Goal: Use online tool/utility: Use online tool/utility

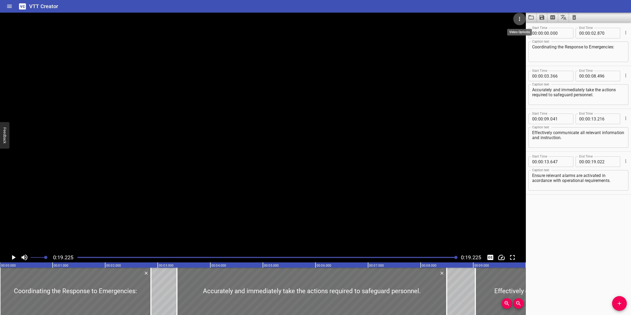
click at [521, 19] on icon "Video Options" at bounding box center [519, 19] width 6 height 6
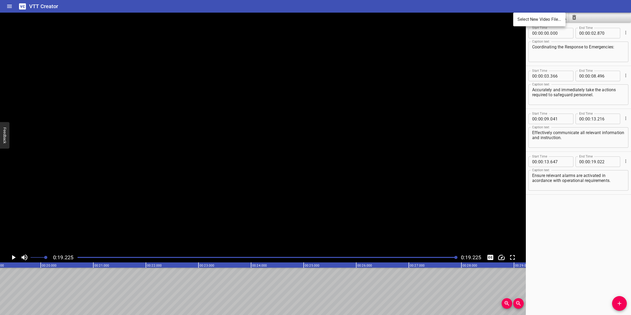
click at [521, 19] on li "Select New Video File..." at bounding box center [539, 19] width 52 height 9
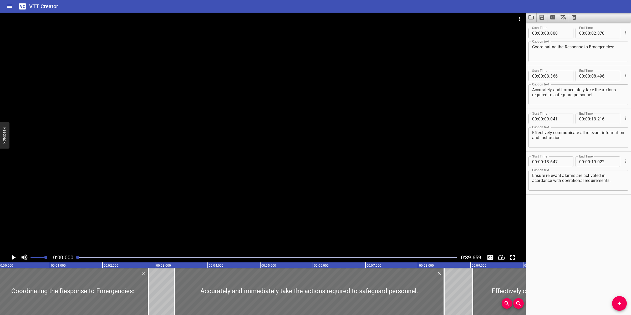
scroll to position [0, 0]
click at [580, 16] on div at bounding box center [578, 17] width 105 height 9
click at [575, 20] on icon "Clear captions" at bounding box center [574, 17] width 6 height 6
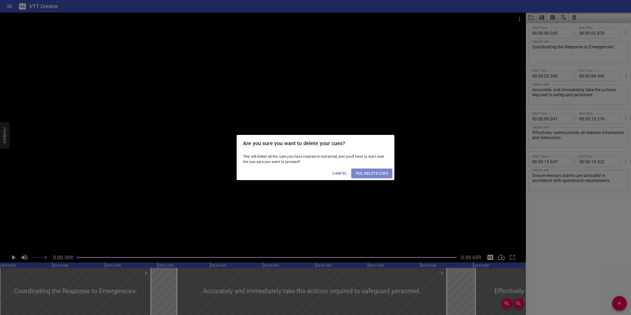
click at [379, 173] on span "Yes, Delete Cues" at bounding box center [371, 173] width 33 height 7
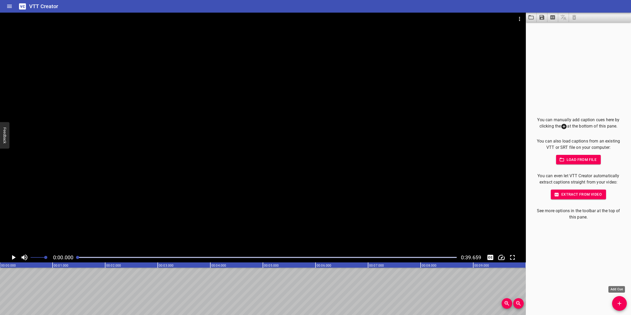
click at [620, 302] on icon "Add Cue" at bounding box center [619, 303] width 6 height 6
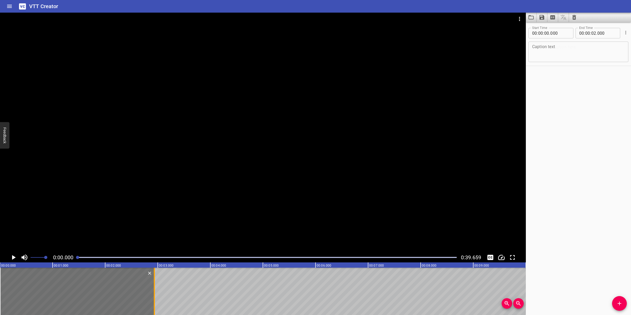
drag, startPoint x: 105, startPoint y: 294, endPoint x: 155, endPoint y: 292, distance: 49.2
click at [155, 292] on div at bounding box center [154, 291] width 1 height 47
type input "935"
click at [566, 51] on textarea at bounding box center [578, 51] width 93 height 15
paste textarea "Offshore Emergency Response Procedure"
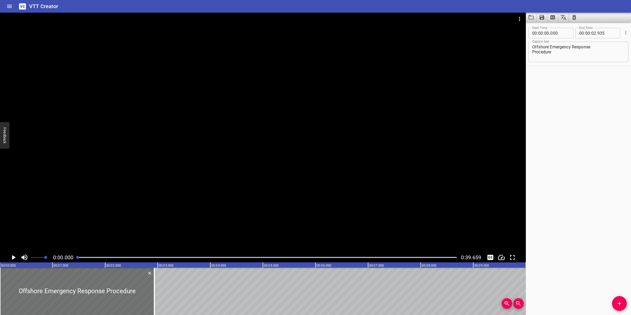
click at [354, 133] on div at bounding box center [263, 133] width 526 height 240
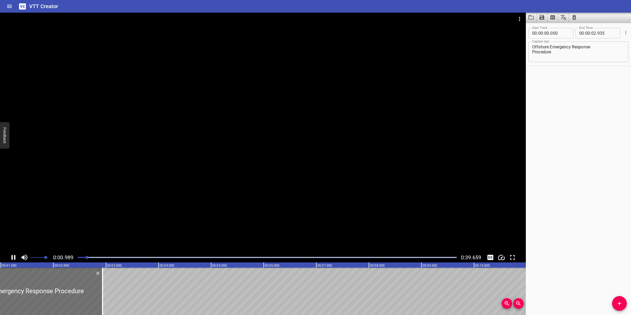
drag, startPoint x: 274, startPoint y: 169, endPoint x: 554, endPoint y: 96, distance: 289.6
click at [275, 167] on div at bounding box center [263, 133] width 526 height 240
click at [532, 52] on textarea "Offshore Emergency Response Procedure" at bounding box center [578, 51] width 93 height 15
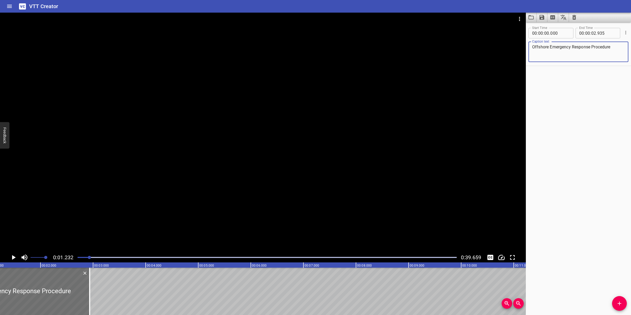
type textarea "Offshore Emergency Response Procedure"
click at [623, 300] on button "Add Cue" at bounding box center [619, 303] width 15 height 15
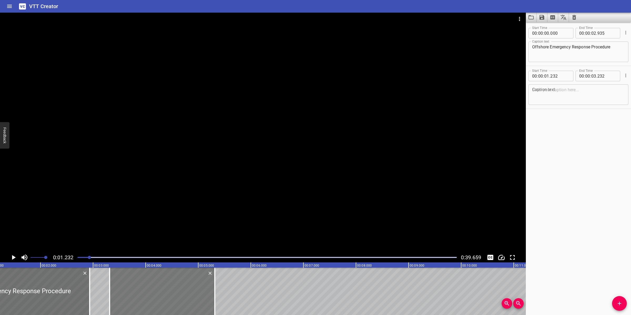
drag, startPoint x: 79, startPoint y: 297, endPoint x: 188, endPoint y: 294, distance: 109.6
click at [188, 294] on div at bounding box center [162, 291] width 105 height 47
type input "03"
type input "317"
type input "05"
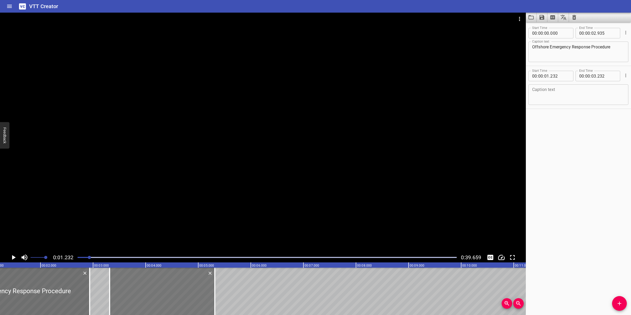
type input "317"
drag, startPoint x: 193, startPoint y: 302, endPoint x: 172, endPoint y: 303, distance: 21.3
click at [172, 303] on div at bounding box center [172, 291] width 1 height 47
type input "04"
type input "517"
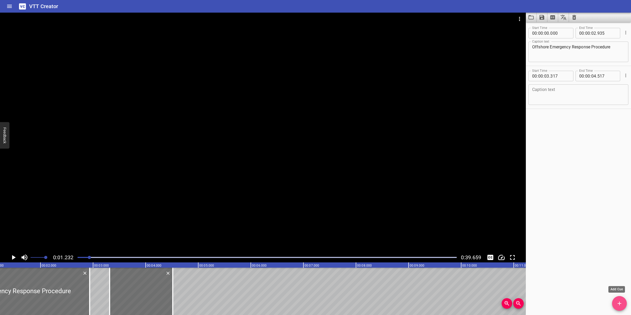
click at [613, 303] on span "Add Cue" at bounding box center [619, 303] width 15 height 6
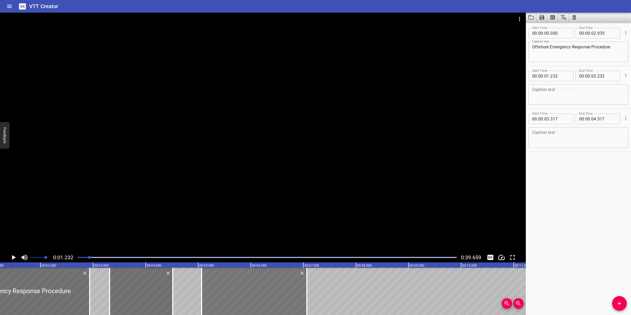
drag, startPoint x: 67, startPoint y: 294, endPoint x: 268, endPoint y: 287, distance: 200.9
type input "05"
type input "052"
type input "07"
type input "052"
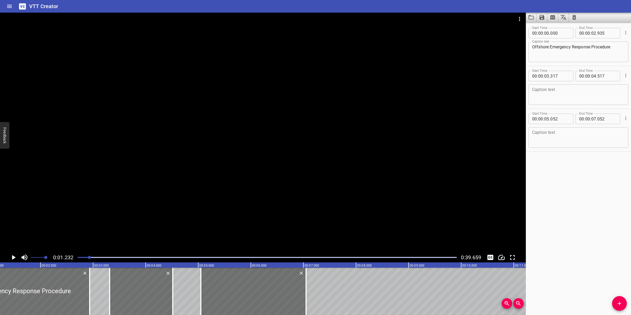
click at [557, 137] on textarea at bounding box center [578, 137] width 93 height 15
paste textarea "To describe the roles and responsibilities of Emergency Response Team on SV-CPP."
drag, startPoint x: 587, startPoint y: 132, endPoint x: 583, endPoint y: 134, distance: 5.2
click at [587, 132] on textarea "To describe the roles and responsibilities of Emergency Response Team on SV-CPP." at bounding box center [578, 137] width 93 height 15
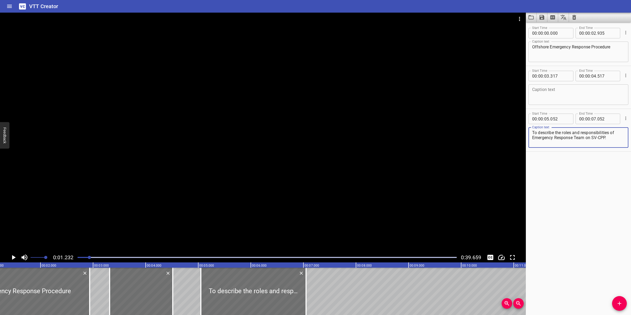
click at [617, 139] on textarea "To describe the roles and responsibilities of Emergency Response Team on SV-CPP." at bounding box center [578, 137] width 93 height 15
type textarea "To describe the roles and responsibilities of Emergency Response Team on SV-CPP"
type input "052"
type input "07"
type input "00"
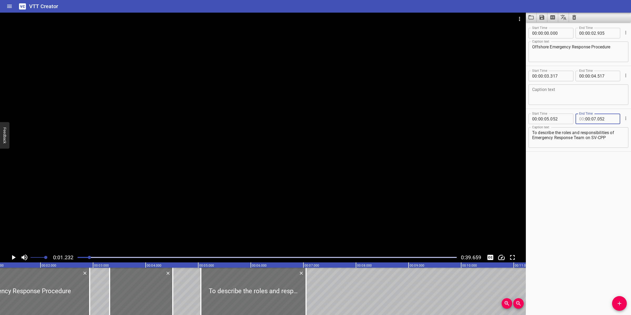
type input "00"
type input "052"
type input "05"
type input "00"
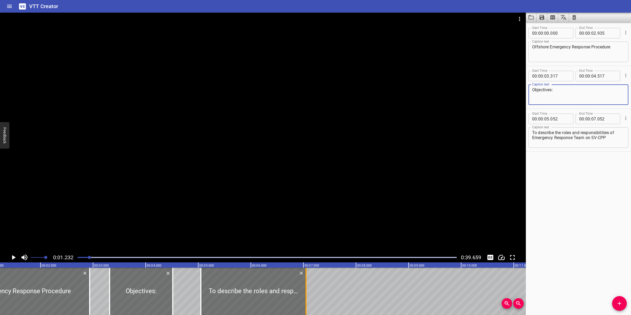
type textarea "Objectives:"
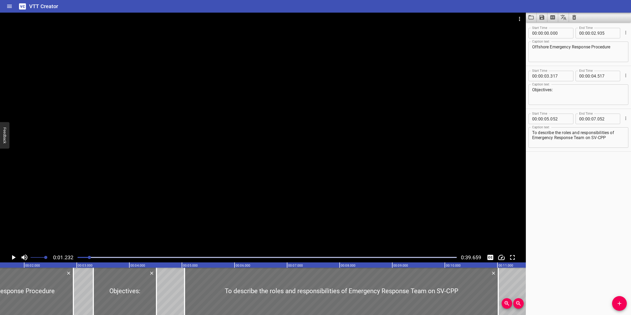
scroll to position [0, 100]
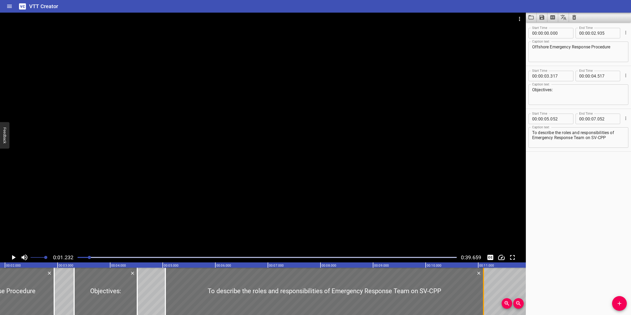
drag, startPoint x: 307, startPoint y: 291, endPoint x: 486, endPoint y: 282, distance: 178.9
click at [486, 282] on div at bounding box center [483, 291] width 5 height 47
type input "11"
type input "127"
click at [361, 205] on div at bounding box center [263, 133] width 526 height 240
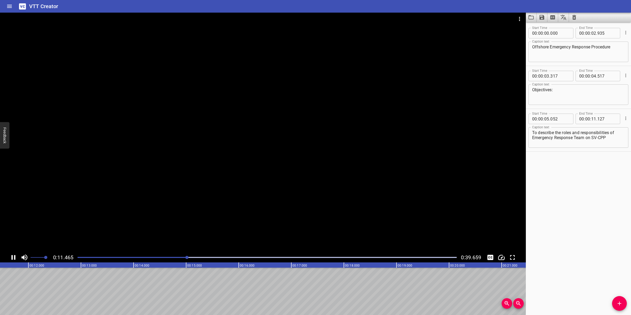
click at [231, 212] on div at bounding box center [263, 133] width 526 height 240
click at [618, 306] on button "Add Cue" at bounding box center [619, 303] width 15 height 15
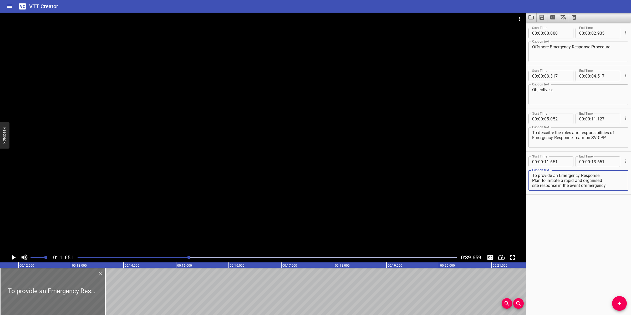
scroll to position [0, 0]
type textarea "To provide an Emergency Response Plan to initiate a rapid and organised site re…"
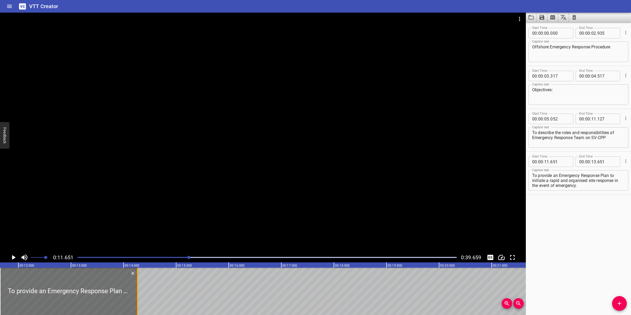
drag, startPoint x: 104, startPoint y: 304, endPoint x: 136, endPoint y: 292, distance: 34.3
click at [136, 292] on div at bounding box center [137, 291] width 5 height 47
type input "14"
type input "266"
click at [189, 212] on div at bounding box center [263, 133] width 526 height 240
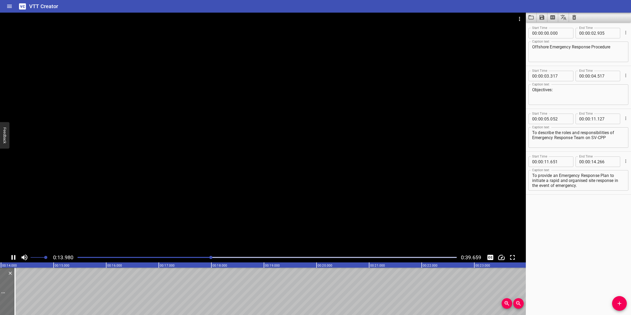
click at [191, 213] on div at bounding box center [263, 133] width 526 height 240
drag, startPoint x: 610, startPoint y: 175, endPoint x: 607, endPoint y: 192, distance: 17.0
click at [607, 192] on div "Start Time 00 : 00 : 11 . 651 Start Time End Time 00 : 00 : 14 . 266 End Time C…" at bounding box center [578, 173] width 105 height 43
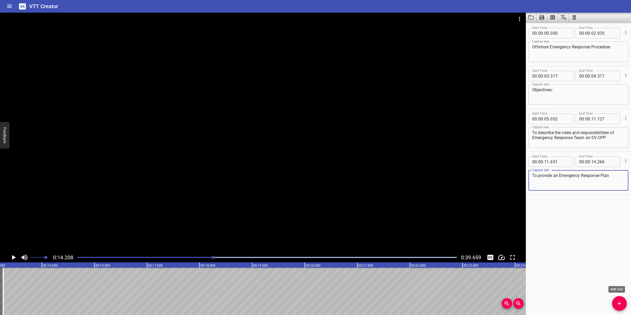
type textarea "To provide an Emergency Response Plan"
click at [618, 306] on icon "Add Cue" at bounding box center [619, 303] width 6 height 6
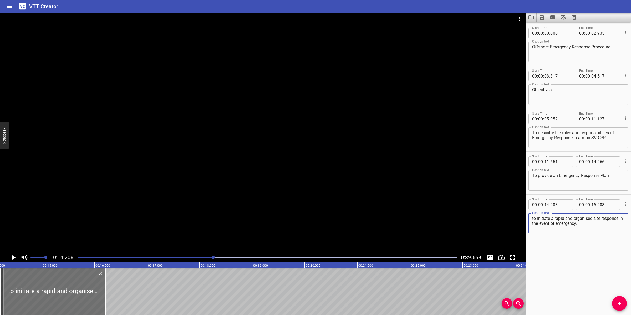
type textarea "to initiate a rapid and organised site response in the event of emergency."
click at [554, 202] on input "number" at bounding box center [559, 204] width 19 height 11
type input "208"
click at [598, 160] on input "number" at bounding box center [606, 161] width 19 height 11
type input "208"
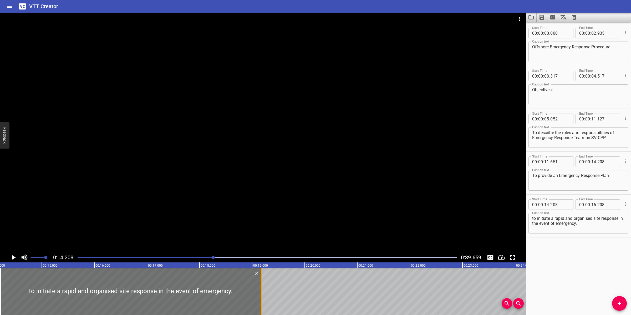
drag, startPoint x: 106, startPoint y: 295, endPoint x: 262, endPoint y: 288, distance: 156.3
click at [262, 288] on div at bounding box center [261, 291] width 1 height 47
type input "19"
type input "178"
drag, startPoint x: 291, startPoint y: 219, endPoint x: 295, endPoint y: 220, distance: 4.0
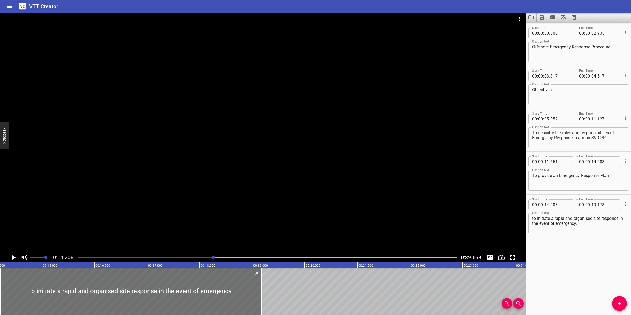
click at [292, 219] on div at bounding box center [263, 133] width 526 height 240
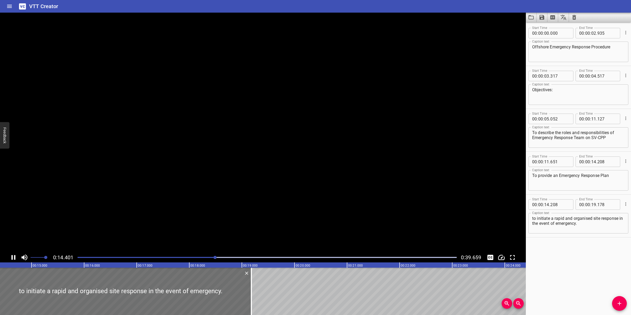
click at [590, 227] on textarea "to initiate a rapid and organised site response in the event of emergency." at bounding box center [578, 223] width 93 height 15
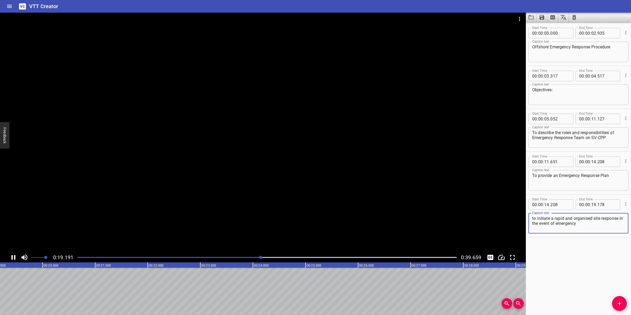
type textarea "to initiate a rapid and organised site response in the event of emergency"
click at [325, 209] on div at bounding box center [263, 133] width 526 height 240
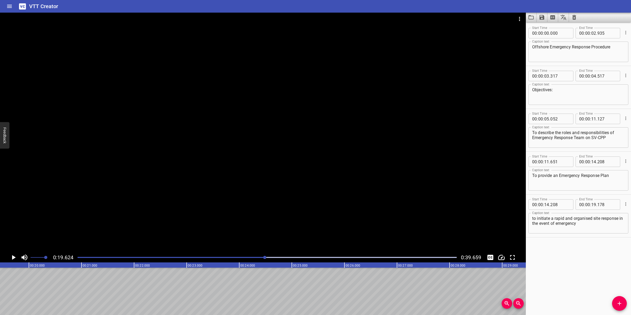
scroll to position [0, 1031]
click at [617, 304] on icon "Add Cue" at bounding box center [619, 303] width 6 height 6
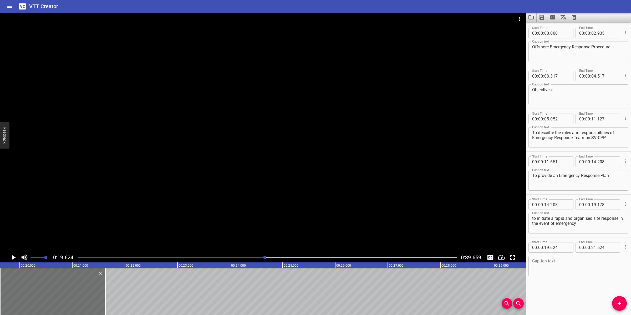
click at [573, 260] on textarea at bounding box center [578, 266] width 93 height 15
paste textarea "This table lists the platform alarms installed on the SV-CPP, with their corres…"
click at [561, 266] on textarea "This table lists the platform alarms installed on the SV-CPP, with their corres…" at bounding box center [578, 266] width 93 height 15
click at [601, 260] on textarea "This table lists the platform alarms installed on the SV-CPP, with their corres…" at bounding box center [578, 266] width 93 height 15
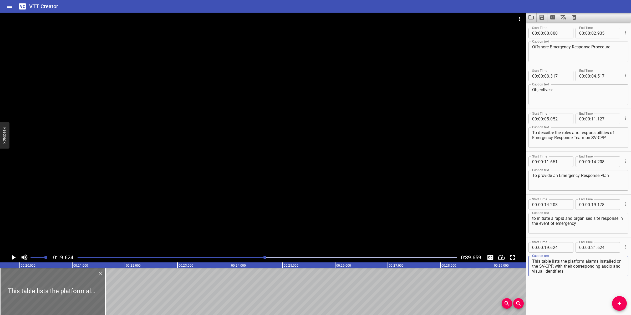
scroll to position [5, 0]
click at [199, 203] on div at bounding box center [263, 133] width 526 height 240
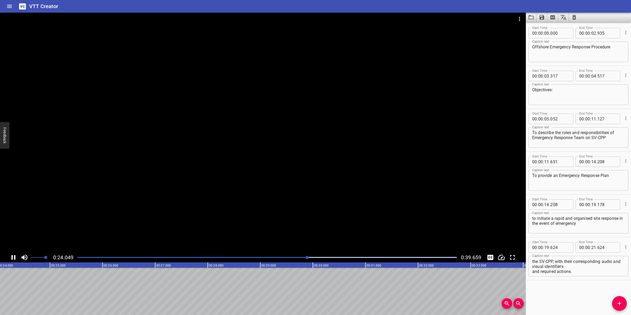
click at [244, 215] on div at bounding box center [263, 133] width 526 height 240
drag, startPoint x: 578, startPoint y: 260, endPoint x: 588, endPoint y: 280, distance: 23.0
click at [588, 280] on div "Start Time 00 : 00 : 00 . 000 Start Time End Time 00 : 00 : 02 . 935 End Time C…" at bounding box center [578, 168] width 105 height 293
type textarea "This table lists the platform alarms installed on the SV-CPP,"
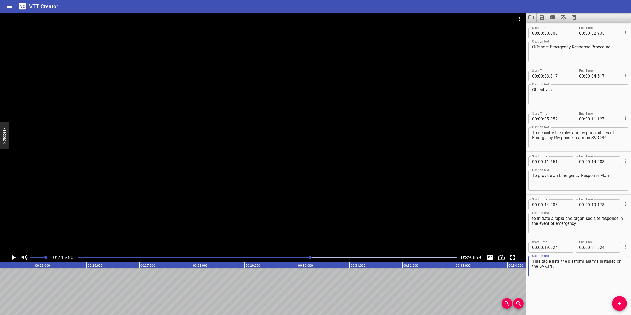
click at [591, 250] on input "number" at bounding box center [593, 247] width 5 height 11
type input "24"
type input "350"
click at [613, 302] on span "Add Cue" at bounding box center [619, 303] width 15 height 6
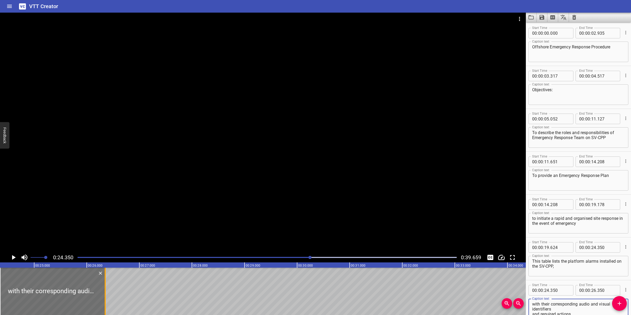
type textarea "with their corresponding audio and visual identifiers and required actions."
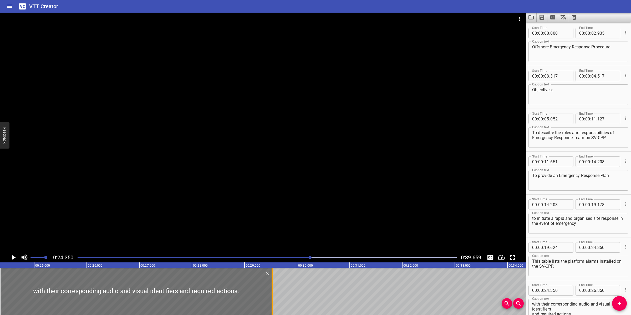
drag, startPoint x: 105, startPoint y: 290, endPoint x: 272, endPoint y: 285, distance: 166.9
click at [272, 285] on div at bounding box center [271, 291] width 1 height 47
type input "29"
type input "525"
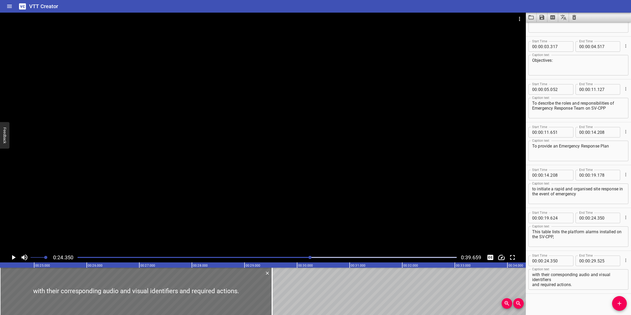
scroll to position [31, 0]
click at [554, 281] on textarea "with their corresponding audio and visual identifiers and required actions." at bounding box center [578, 277] width 93 height 15
click at [555, 279] on textarea "with their corresponding audio and visual identifiers and required actions." at bounding box center [578, 277] width 93 height 15
type textarea "with their corresponding audio and visual identifiers and required actions."
drag, startPoint x: 282, startPoint y: 201, endPoint x: 279, endPoint y: 197, distance: 5.3
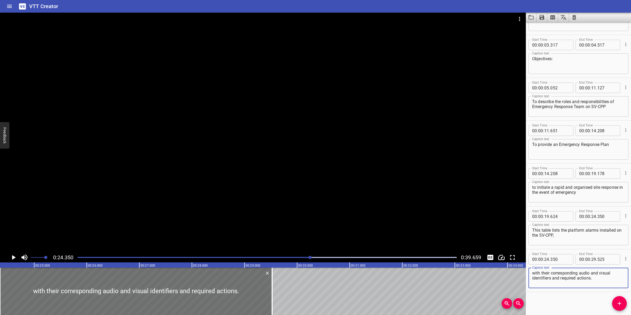
click at [279, 197] on div at bounding box center [263, 133] width 526 height 240
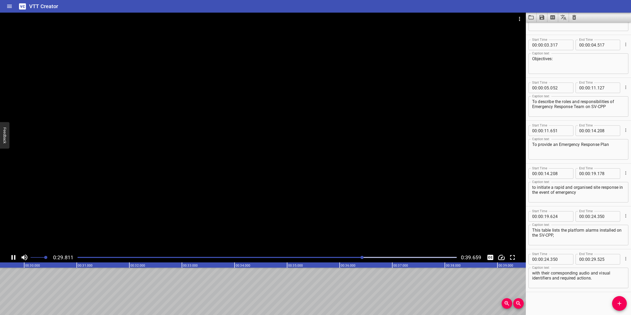
scroll to position [0, 1572]
click at [272, 214] on div at bounding box center [263, 133] width 526 height 240
drag, startPoint x: 616, startPoint y: 306, endPoint x: 586, endPoint y: 306, distance: 29.7
click at [615, 306] on span "Add Cue" at bounding box center [619, 303] width 15 height 6
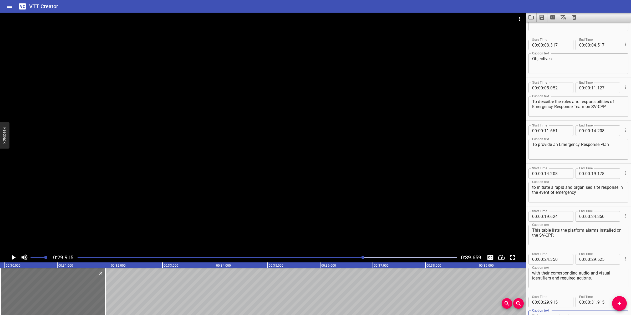
scroll to position [34, 0]
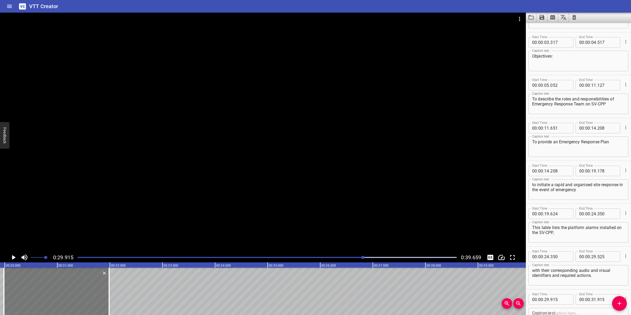
drag, startPoint x: 64, startPoint y: 296, endPoint x: 68, endPoint y: 291, distance: 6.0
click at [68, 293] on div at bounding box center [56, 291] width 105 height 47
type input "990"
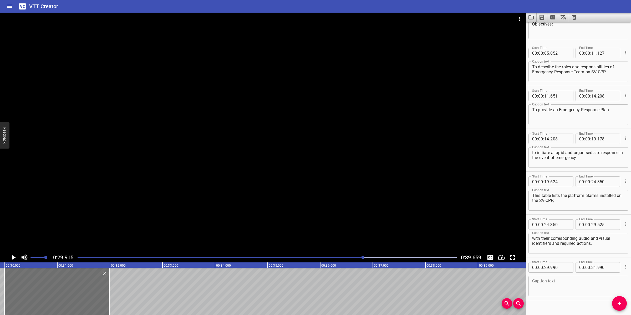
scroll to position [74, 0]
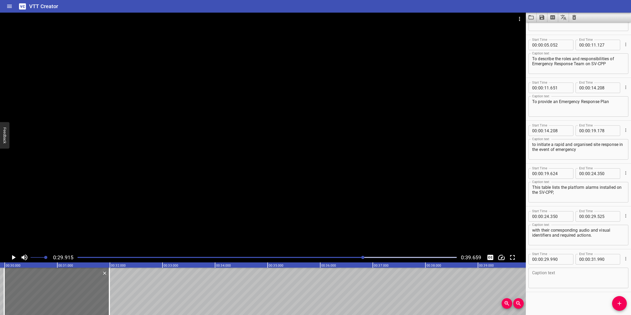
click at [568, 280] on textarea at bounding box center [578, 277] width 93 height 15
paste textarea "The following table outlines the roles of each member of the Emergency Command …"
click at [337, 217] on div at bounding box center [263, 133] width 526 height 240
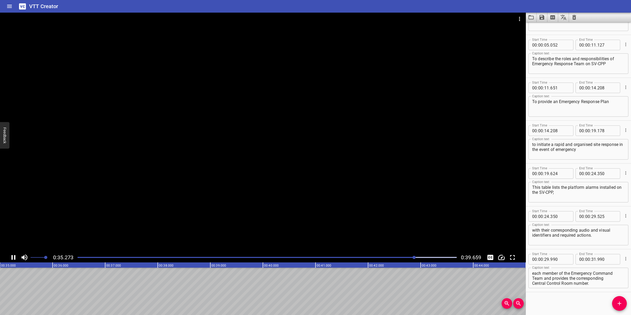
click at [281, 210] on div at bounding box center [263, 133] width 526 height 240
click at [589, 275] on textarea "The following table outlines the roles of each member of the Emergency Command …" at bounding box center [578, 277] width 93 height 15
drag, startPoint x: 548, startPoint y: 277, endPoint x: 594, endPoint y: 284, distance: 46.9
click at [593, 284] on textarea "The following table outlines the roles of each member of the Emergency Command …" at bounding box center [578, 277] width 93 height 15
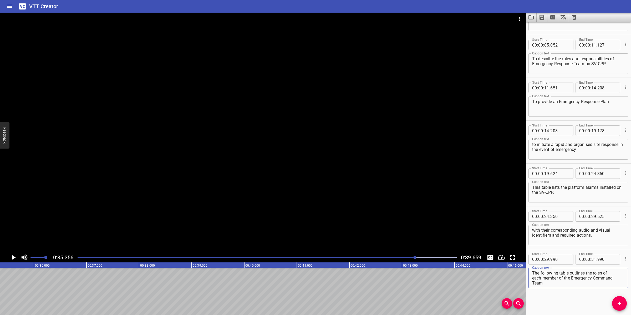
scroll to position [0, 0]
type textarea "The following table outlines the roles of each member of the Emergency Command …"
click at [617, 304] on icon "Add Cue" at bounding box center [619, 303] width 6 height 6
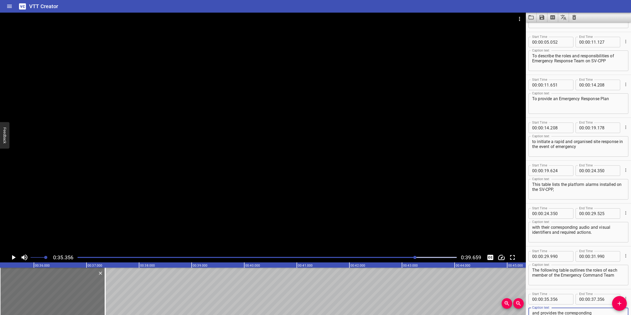
scroll to position [80, 0]
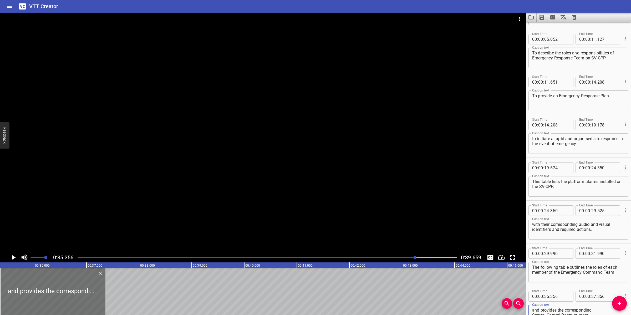
type textarea "and provides the corresponding Central Control Room number."
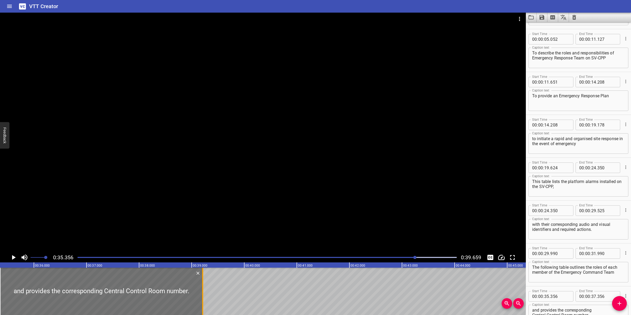
drag, startPoint x: 107, startPoint y: 298, endPoint x: 204, endPoint y: 296, distance: 97.5
click at [204, 296] on div at bounding box center [202, 291] width 5 height 47
type input "39"
type input "211"
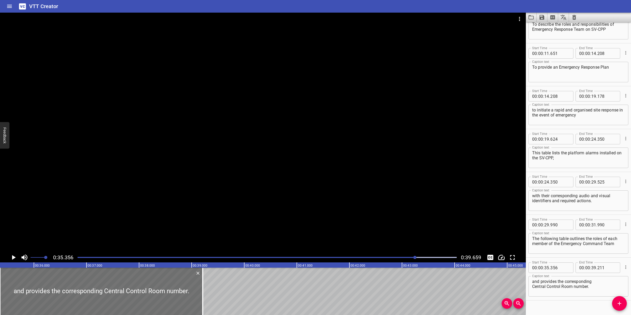
scroll to position [117, 0]
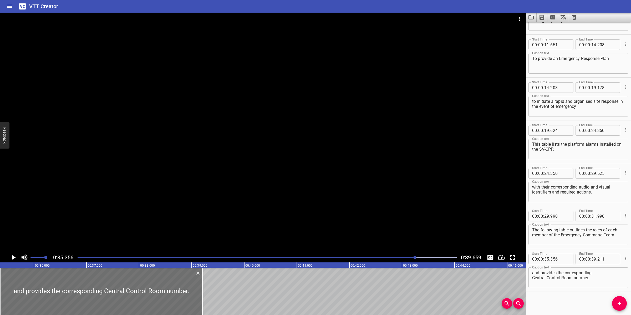
click at [599, 280] on textarea "and provides the corresponding Central Control Room number." at bounding box center [578, 277] width 93 height 15
click at [532, 273] on textarea "and provides the corresponding Central Control Room number" at bounding box center [578, 277] width 93 height 15
type textarea "and provides the corresponding Central Control Room number"
click at [258, 194] on div at bounding box center [263, 133] width 526 height 240
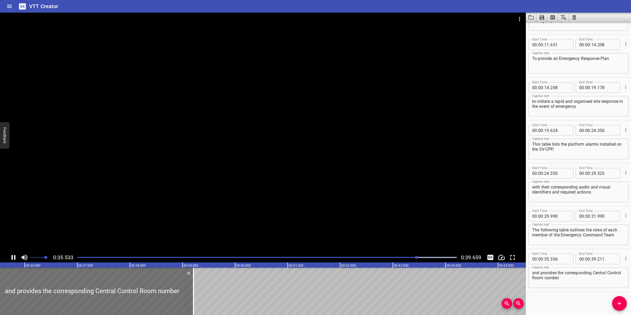
click at [78, 258] on div "Play progress" at bounding box center [227, 257] width 379 height 1
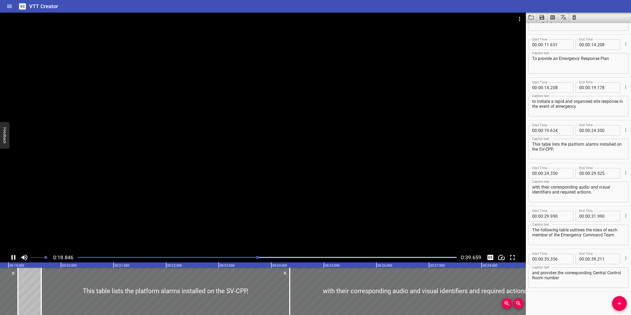
scroll to position [0, 1004]
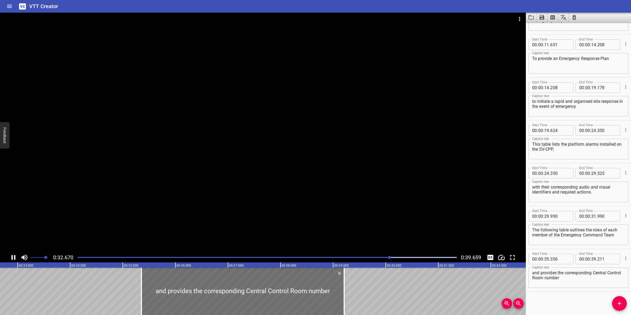
click at [282, 179] on div at bounding box center [263, 133] width 526 height 240
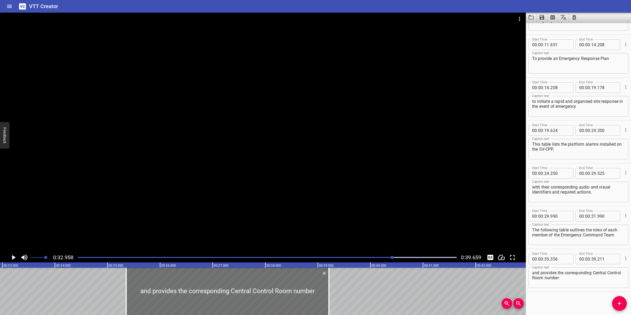
click at [346, 253] on div "0:32.958 0:39.659" at bounding box center [263, 257] width 526 height 10
click at [347, 254] on div at bounding box center [266, 257] width 385 height 7
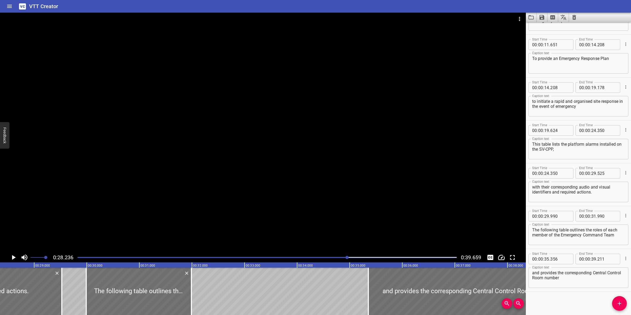
scroll to position [0, 1484]
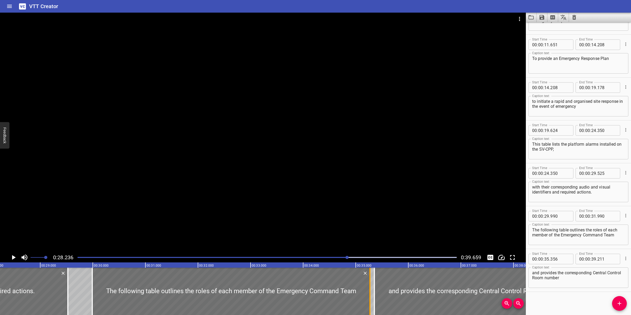
drag, startPoint x: 198, startPoint y: 288, endPoint x: 370, endPoint y: 273, distance: 173.1
click at [370, 273] on div at bounding box center [369, 291] width 5 height 47
type input "35"
type input "270"
click at [375, 214] on div at bounding box center [263, 133] width 526 height 240
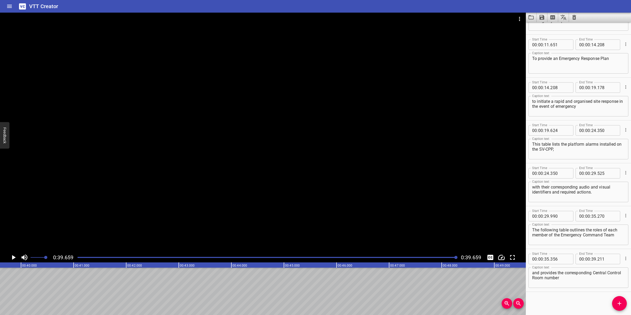
scroll to position [0, 2084]
click at [540, 17] on icon "Save captions to file" at bounding box center [541, 17] width 5 height 5
click at [555, 27] on li "Save to VTT file" at bounding box center [555, 28] width 39 height 9
click at [522, 18] on button "Video Options" at bounding box center [519, 19] width 13 height 13
click at [522, 18] on li "Select New Video File..." at bounding box center [539, 19] width 52 height 9
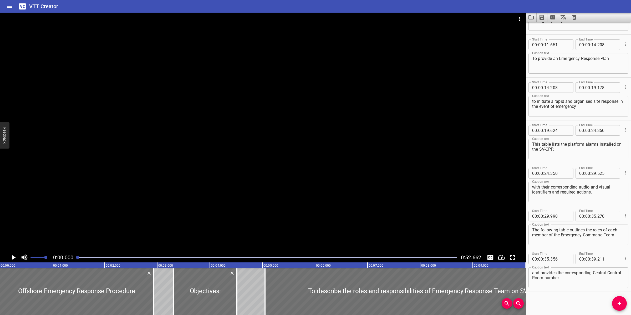
scroll to position [0, 0]
click at [572, 17] on icon "Clear captions" at bounding box center [574, 17] width 6 height 6
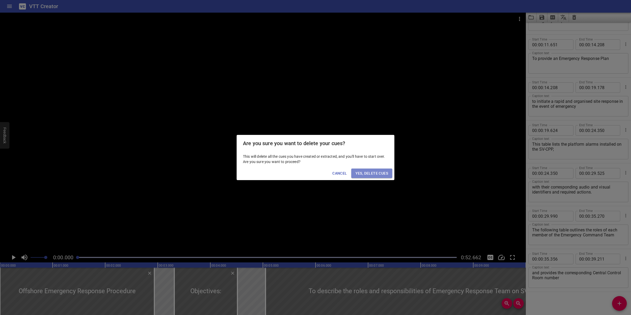
click at [380, 174] on span "Yes, Delete Cues" at bounding box center [371, 173] width 33 height 7
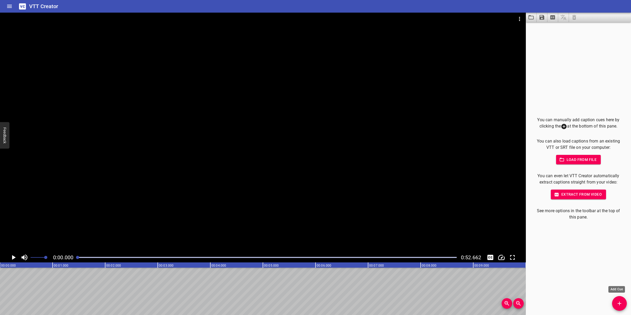
click at [625, 303] on span "Add Cue" at bounding box center [619, 303] width 15 height 6
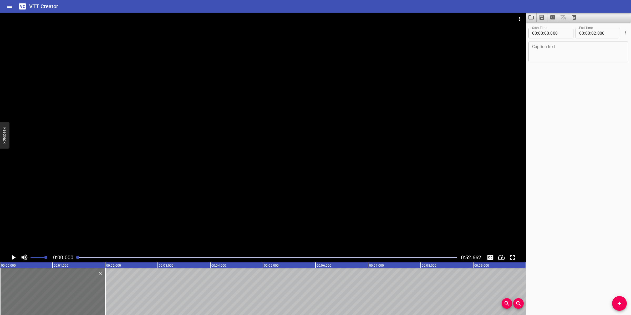
click at [140, 118] on div at bounding box center [263, 133] width 526 height 240
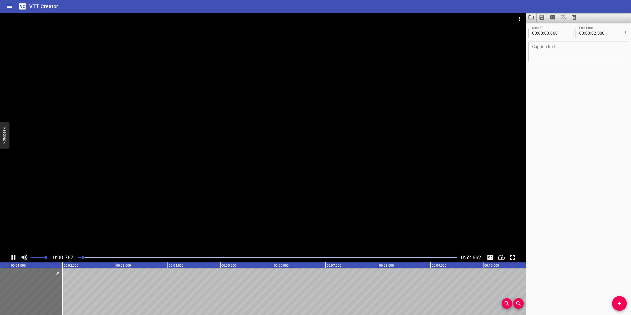
click at [253, 165] on div at bounding box center [263, 133] width 526 height 240
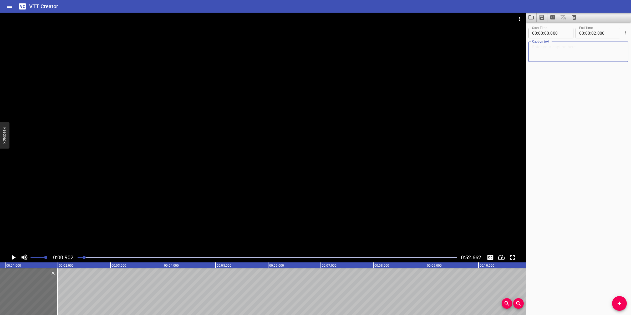
paste textarea "We will also be looking at the different Emergency Response Teams per station, …"
click at [560, 52] on textarea "We will also be looking at the different Emergency Response Teams per station, …" at bounding box center [578, 51] width 93 height 15
click at [610, 48] on textarea "We will also be looking at the different Emergency Response Teams per station, …" at bounding box center [578, 51] width 93 height 15
type textarea "We will also be looking at the different Emergency Response Teams per station, …"
click at [256, 185] on div at bounding box center [263, 133] width 526 height 240
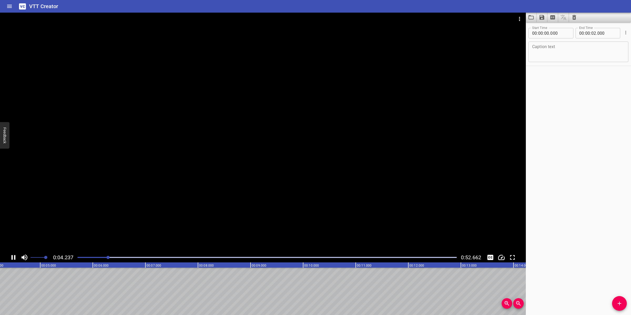
click at [204, 223] on div at bounding box center [263, 133] width 526 height 240
click at [77, 257] on div at bounding box center [266, 257] width 385 height 7
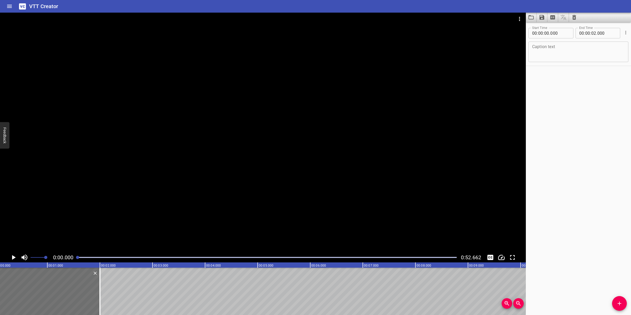
scroll to position [0, 0]
click at [314, 166] on div at bounding box center [263, 133] width 526 height 240
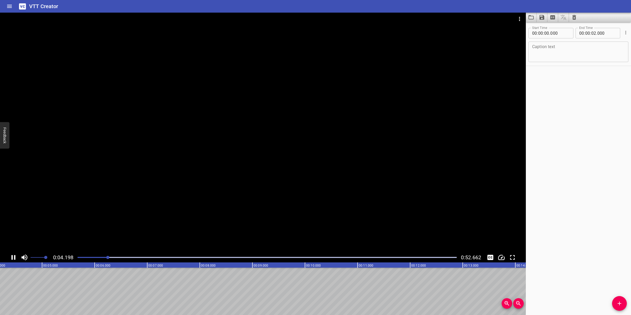
click at [295, 158] on div at bounding box center [263, 133] width 526 height 240
click at [552, 53] on textarea at bounding box center [578, 51] width 93 height 15
paste textarea "We will also be looking at the different Emergency Response Teams per station,"
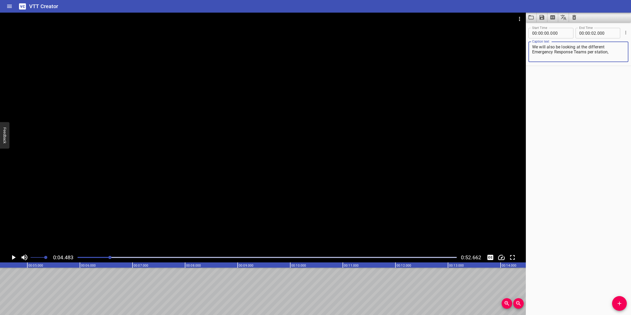
click at [605, 45] on textarea "We will also be looking at the different Emergency Response Teams per station," at bounding box center [578, 51] width 93 height 15
type textarea "We will also be looking at the different Emergency Response Teams per station,"
click at [358, 194] on div at bounding box center [263, 133] width 526 height 240
click at [77, 257] on div at bounding box center [266, 257] width 385 height 7
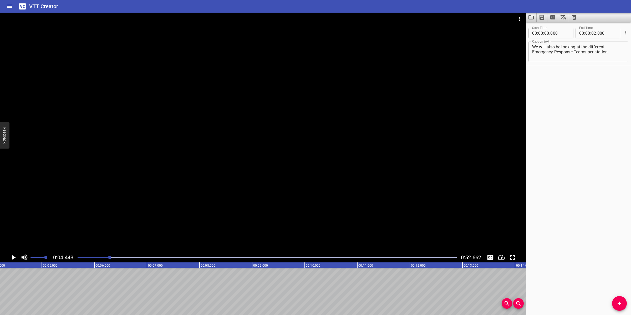
scroll to position [0, 233]
click at [591, 29] on input "number" at bounding box center [593, 33] width 5 height 11
type input "04"
type input "443"
click at [614, 304] on span "Add Cue" at bounding box center [619, 303] width 15 height 6
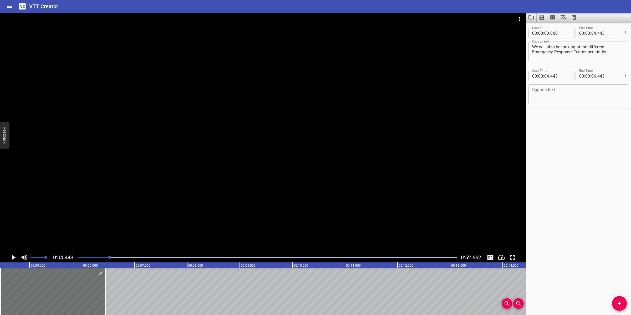
click at [541, 100] on textarea at bounding box center [578, 94] width 93 height 15
paste textarea "based on their purpose."
type textarea "based on their purpose."
drag, startPoint x: 100, startPoint y: 283, endPoint x: 80, endPoint y: 281, distance: 20.3
click at [80, 281] on div at bounding box center [79, 291] width 5 height 47
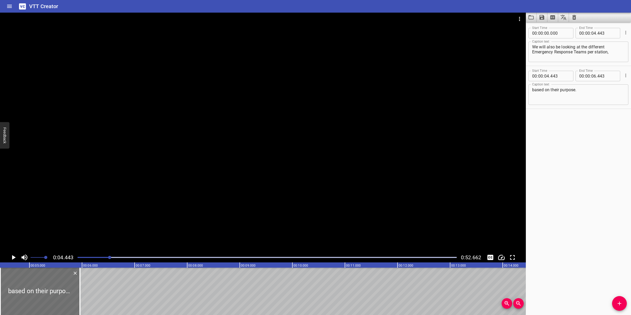
type input "05"
type input "958"
click at [175, 187] on div at bounding box center [263, 133] width 526 height 240
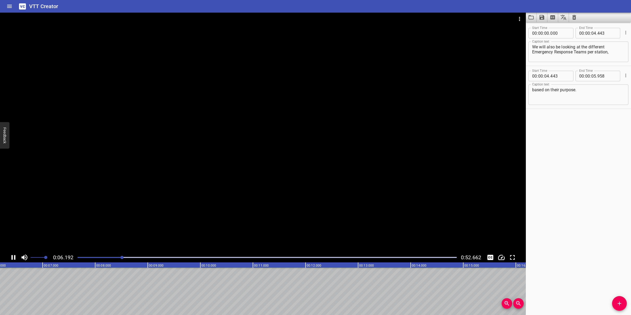
click at [242, 206] on div at bounding box center [263, 133] width 526 height 240
drag, startPoint x: 615, startPoint y: 301, endPoint x: 467, endPoint y: 295, distance: 148.6
click at [614, 301] on span "Add Cue" at bounding box center [619, 303] width 15 height 6
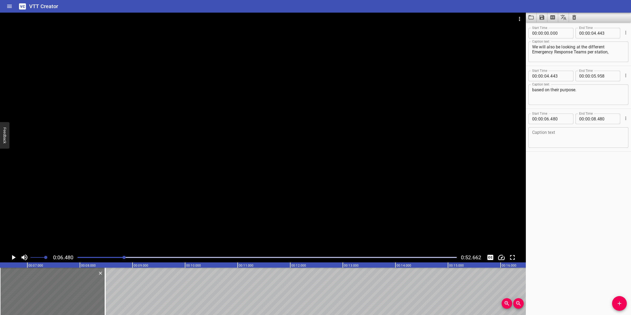
click at [537, 140] on textarea at bounding box center [578, 137] width 93 height 15
paste textarea "This includes the positions, primary roles, stand-in, location and correspondin…"
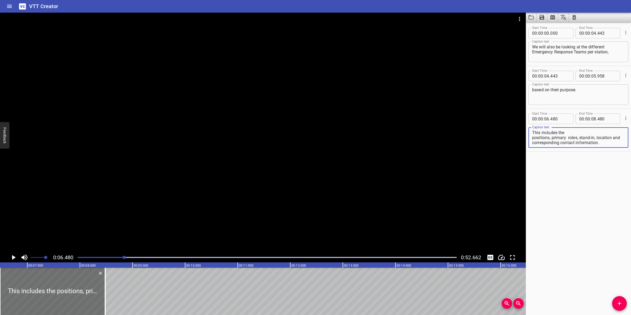
click at [546, 138] on textarea "This includes the positions, primary roles, stand-in, location and correspondin…" at bounding box center [578, 137] width 93 height 15
click at [580, 130] on textarea "This includes the positions, primary roles, stand-in, location and correspondin…" at bounding box center [578, 137] width 93 height 15
click at [177, 169] on div at bounding box center [263, 133] width 526 height 240
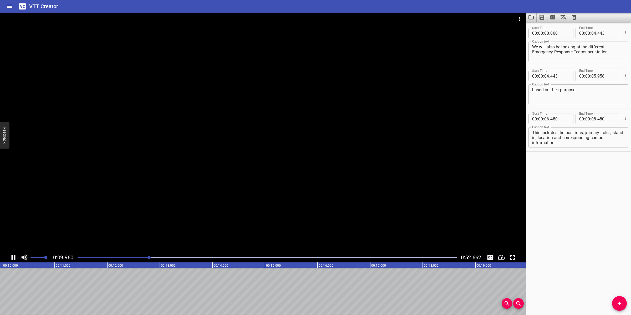
click at [216, 208] on div at bounding box center [263, 133] width 526 height 240
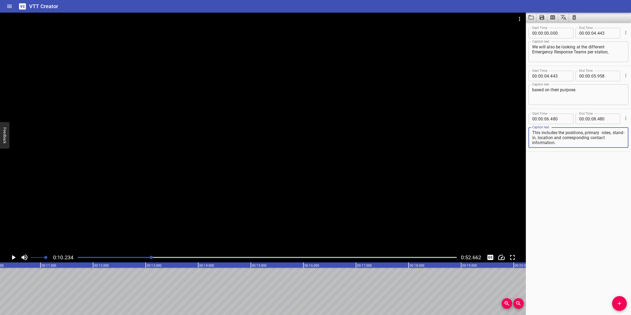
drag, startPoint x: 558, startPoint y: 139, endPoint x: 576, endPoint y: 142, distance: 17.9
click at [576, 142] on textarea "This includes the positions, primary roles, stand-in, location and correspondin…" at bounding box center [578, 137] width 93 height 15
type textarea "This includes the positions, primary roles, stand-in,"
click at [596, 121] on span "." at bounding box center [596, 119] width 1 height 11
click at [592, 118] on input "number" at bounding box center [593, 119] width 5 height 11
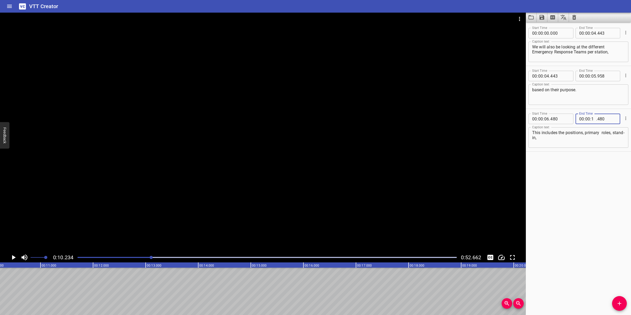
type input "10"
type input "234"
click at [618, 300] on button "Add Cue" at bounding box center [619, 303] width 15 height 15
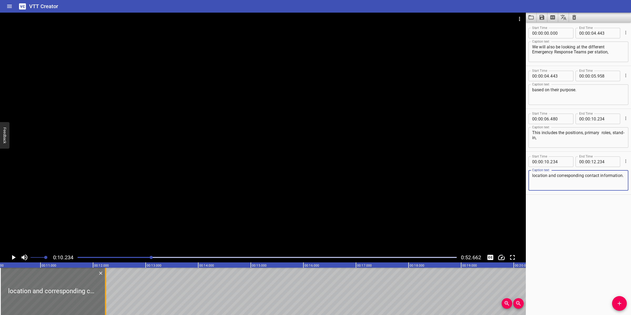
type textarea "location and corresponding contact information.​"
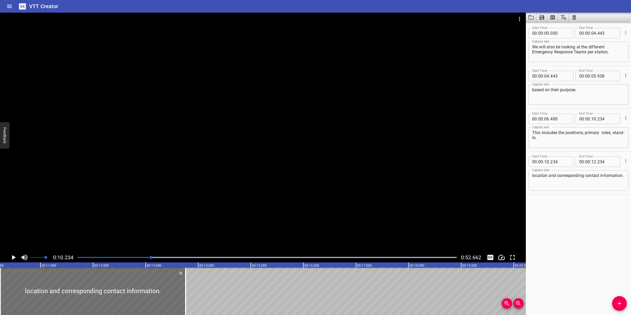
drag, startPoint x: 106, startPoint y: 284, endPoint x: 227, endPoint y: 281, distance: 121.2
click at [186, 273] on div at bounding box center [185, 291] width 5 height 47
type input "13"
type input "764"
click at [546, 174] on textarea "location and corresponding contact information.​" at bounding box center [578, 180] width 93 height 15
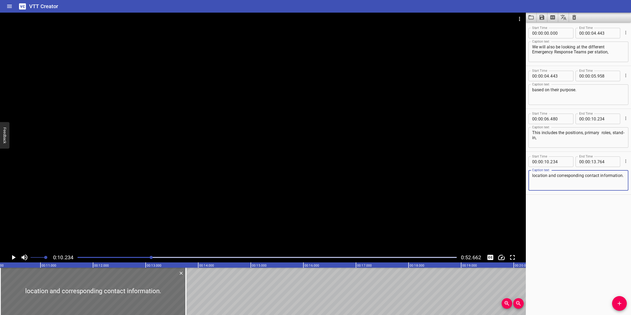
click at [547, 175] on textarea "location and corresponding contact information.​" at bounding box center [578, 180] width 93 height 15
type textarea "location, and corresponding contact information.​"
click at [359, 206] on div at bounding box center [263, 133] width 526 height 240
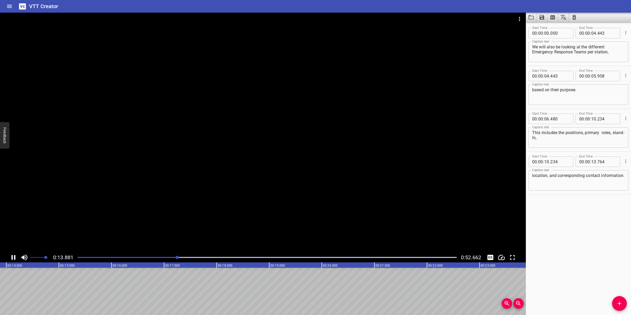
drag, startPoint x: 313, startPoint y: 209, endPoint x: 321, endPoint y: 200, distance: 12.1
click at [313, 208] on div at bounding box center [263, 133] width 526 height 240
click at [618, 300] on button "Add Cue" at bounding box center [619, 303] width 15 height 15
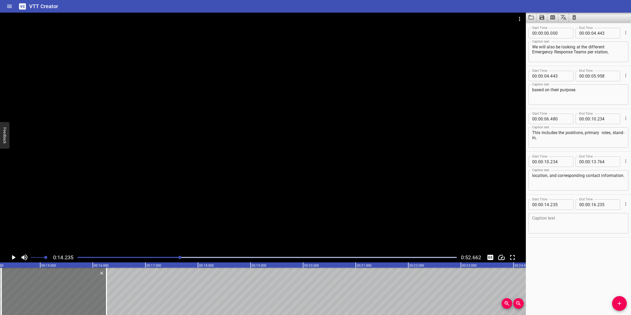
drag, startPoint x: 53, startPoint y: 293, endPoint x: 54, endPoint y: 290, distance: 3.8
click at [54, 290] on div at bounding box center [53, 291] width 105 height 47
type input "260"
drag, startPoint x: 108, startPoint y: 298, endPoint x: 67, endPoint y: 282, distance: 44.4
click at [112, 294] on div at bounding box center [113, 291] width 5 height 47
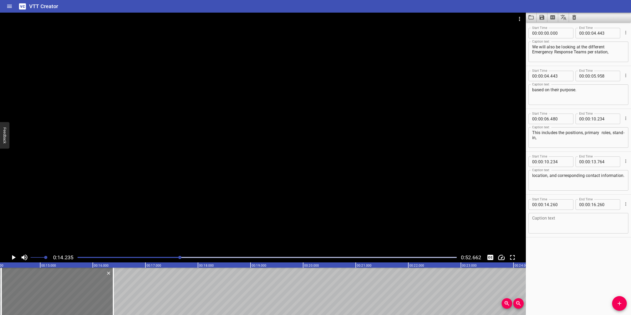
type input "365"
click at [576, 222] on textarea at bounding box center [578, 223] width 93 height 15
paste textarea "Emergency Response Team"
type textarea "Emergency Response Team"
click at [618, 301] on icon "Add Cue" at bounding box center [619, 303] width 6 height 6
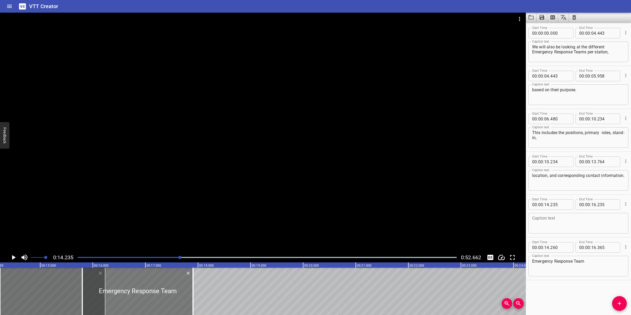
drag, startPoint x: 84, startPoint y: 286, endPoint x: 139, endPoint y: 286, distance: 55.2
click at [150, 286] on div at bounding box center [137, 291] width 111 height 47
type input "15"
type input "765"
type input "17"
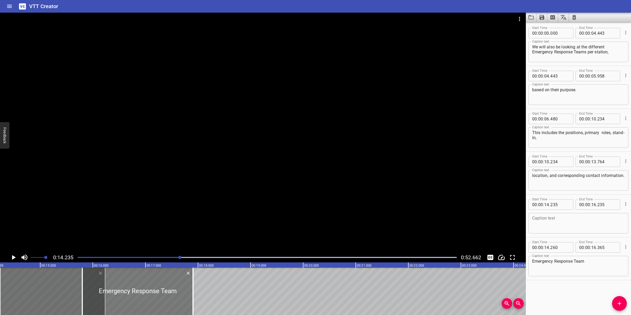
type input "870"
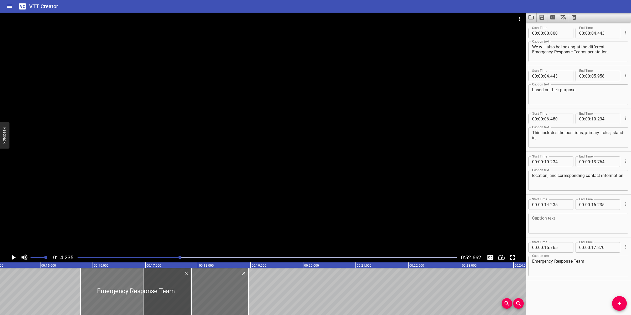
drag, startPoint x: 40, startPoint y: 292, endPoint x: 187, endPoint y: 291, distance: 147.2
type input "17"
type input "060"
type input "19"
type input "060"
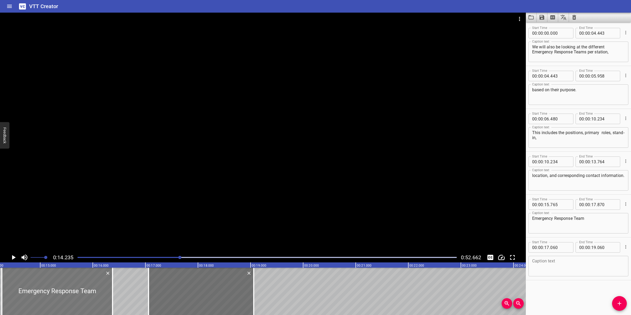
drag, startPoint x: 125, startPoint y: 296, endPoint x: 48, endPoint y: 292, distance: 77.6
click at [48, 292] on div at bounding box center [57, 291] width 111 height 47
type input "14"
type input "270"
type input "16"
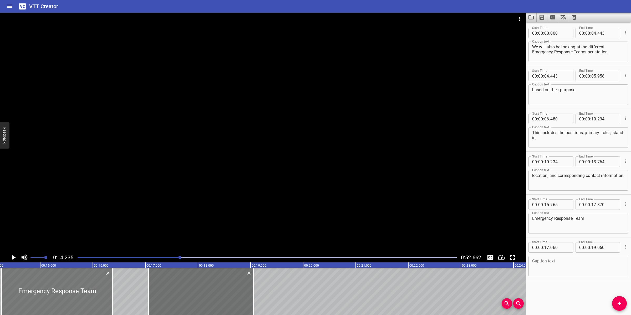
type input "375"
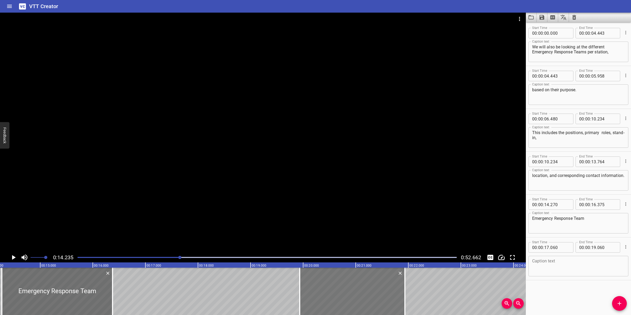
drag, startPoint x: 224, startPoint y: 283, endPoint x: 372, endPoint y: 277, distance: 148.1
click at [372, 276] on div at bounding box center [352, 291] width 105 height 47
type input "19"
type input "925"
type input "21"
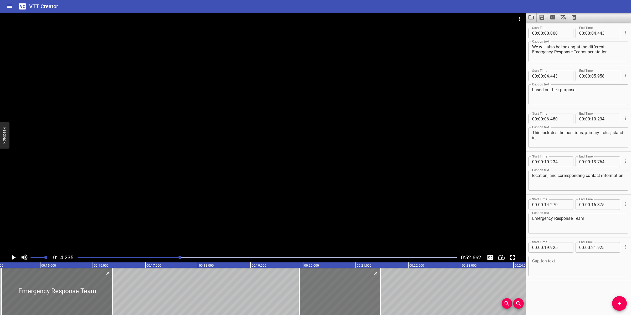
drag, startPoint x: 403, startPoint y: 289, endPoint x: 377, endPoint y: 284, distance: 26.0
click at [381, 286] on div at bounding box center [380, 291] width 1 height 47
type input "475"
click at [557, 270] on textarea at bounding box center [578, 266] width 93 height 15
paste textarea "Stand-By Team"
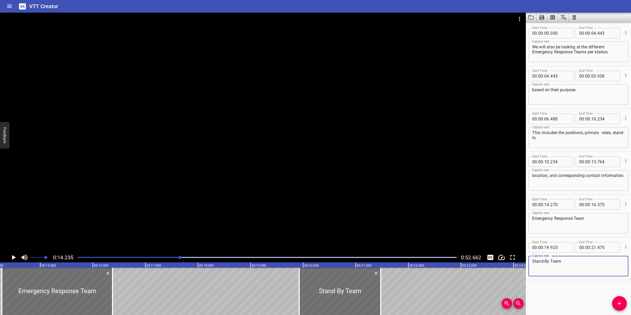
type textarea "Stand-By Team"
click at [273, 177] on div at bounding box center [263, 133] width 526 height 240
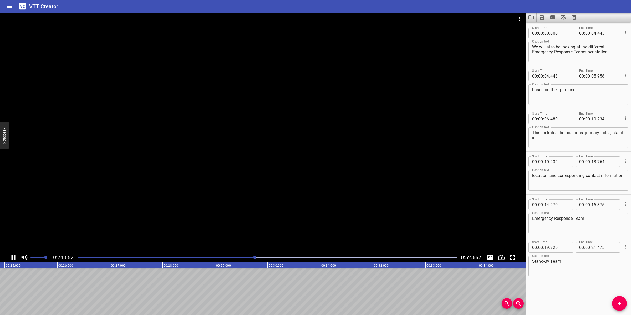
click at [289, 178] on div at bounding box center [263, 133] width 526 height 240
click at [618, 306] on icon "Add Cue" at bounding box center [619, 303] width 6 height 6
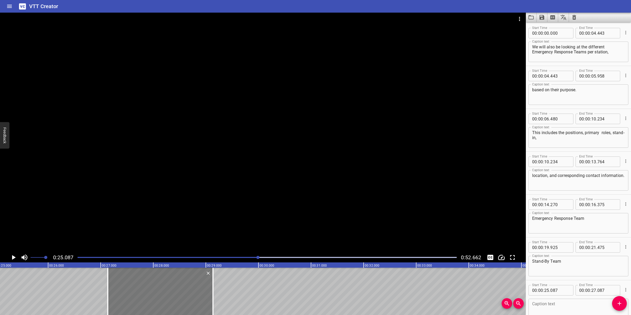
drag, startPoint x: 84, startPoint y: 294, endPoint x: 186, endPoint y: 277, distance: 103.6
click at [186, 277] on div at bounding box center [160, 291] width 105 height 47
type input "27"
type input "117"
type input "29"
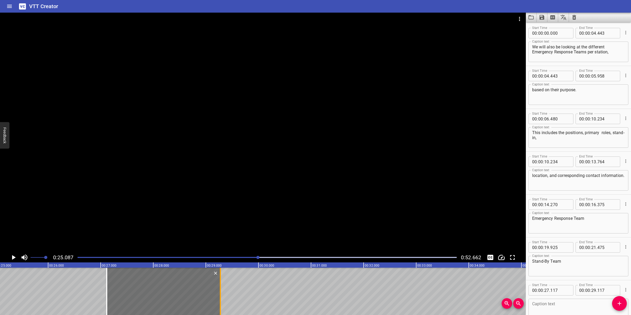
drag, startPoint x: 211, startPoint y: 283, endPoint x: 220, endPoint y: 279, distance: 9.4
click at [220, 279] on div at bounding box center [220, 291] width 1 height 47
type input "282"
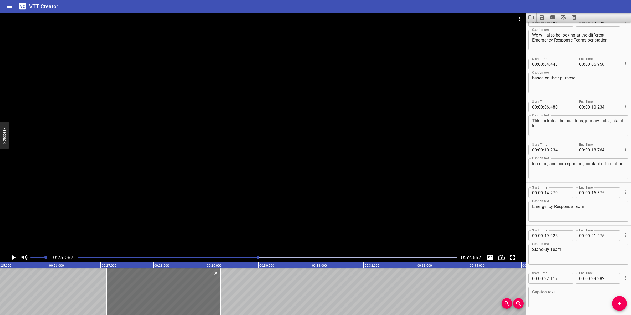
scroll to position [31, 0]
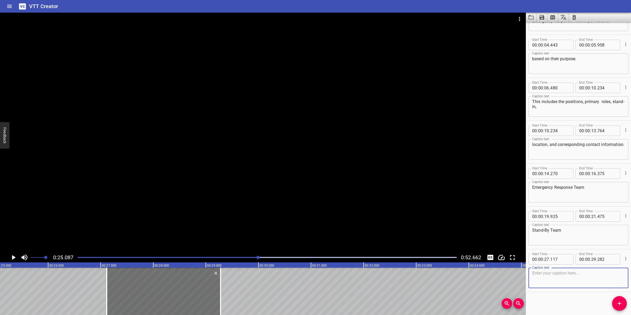
click at [559, 279] on textarea at bounding box center [578, 277] width 93 height 15
paste textarea "Medical/First Aid Team"
type textarea "Medical/First Aid Team"
click at [305, 204] on div at bounding box center [263, 133] width 526 height 240
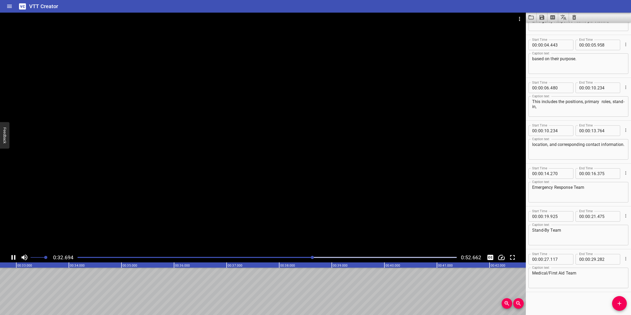
click at [310, 206] on div at bounding box center [263, 133] width 526 height 240
click at [617, 303] on icon "Add Cue" at bounding box center [619, 303] width 6 height 6
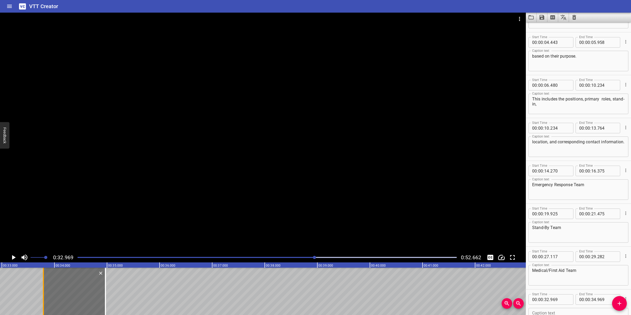
drag, startPoint x: 1, startPoint y: 284, endPoint x: 47, endPoint y: 287, distance: 46.1
click at [45, 286] on div at bounding box center [43, 291] width 5 height 47
type input "33"
type input "814"
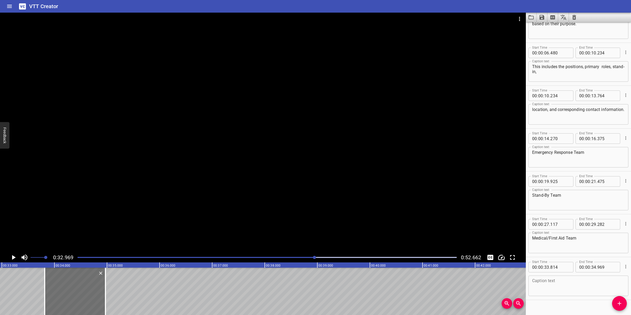
scroll to position [74, 0]
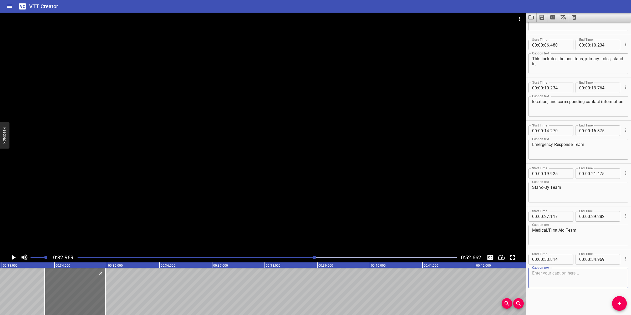
click at [570, 274] on textarea at bounding box center [578, 277] width 93 height 15
paste textarea "Heli Team"
type textarea "Heli Team"
drag, startPoint x: 301, startPoint y: 161, endPoint x: 310, endPoint y: 166, distance: 10.6
click at [302, 162] on div at bounding box center [263, 133] width 526 height 240
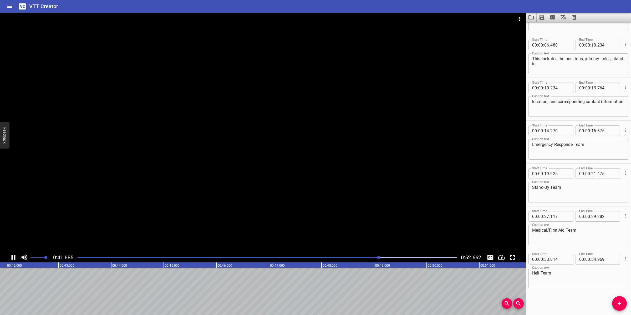
click at [354, 166] on div at bounding box center [263, 133] width 526 height 240
drag, startPoint x: 614, startPoint y: 302, endPoint x: 597, endPoint y: 295, distance: 18.8
click at [614, 302] on span "Add Cue" at bounding box center [619, 303] width 15 height 6
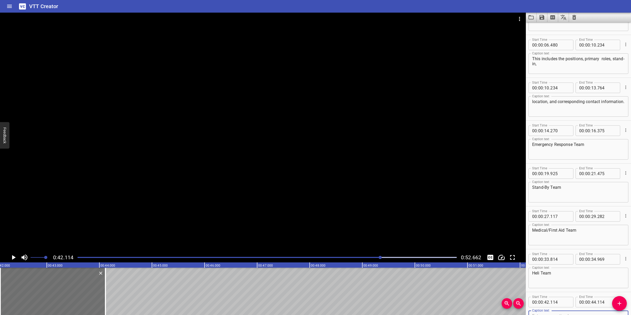
scroll to position [77, 0]
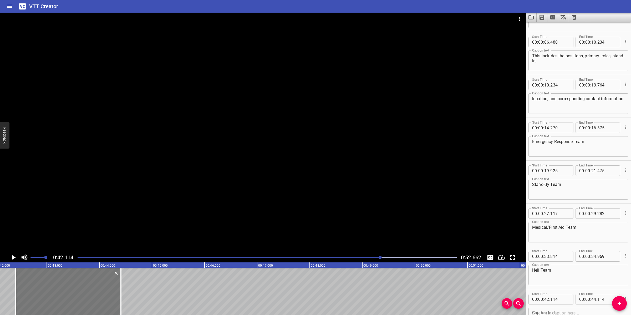
drag, startPoint x: 71, startPoint y: 296, endPoint x: 87, endPoint y: 290, distance: 16.6
click at [87, 290] on div at bounding box center [68, 291] width 105 height 47
type input "409"
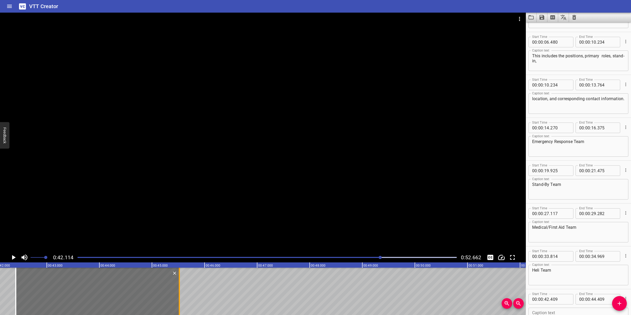
drag, startPoint x: 120, startPoint y: 289, endPoint x: 178, endPoint y: 283, distance: 58.6
click at [178, 283] on div at bounding box center [179, 291] width 5 height 47
type input "45"
type input "519"
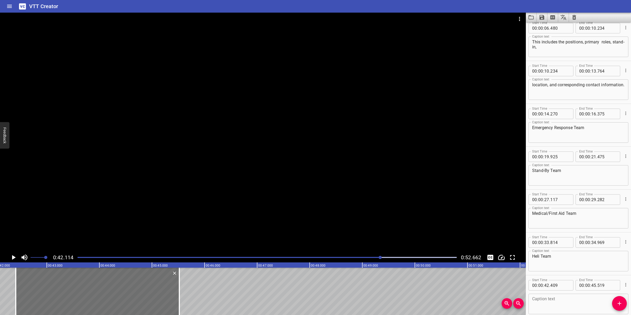
scroll to position [110, 0]
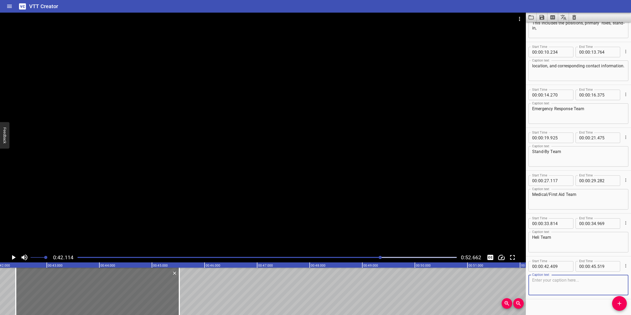
click at [553, 284] on textarea at bounding box center [578, 285] width 93 height 15
paste textarea "Non-Essential Persons Muster Stations"
type textarea "Non-Essential Persons Muster Stations"
click at [313, 181] on div at bounding box center [263, 133] width 526 height 240
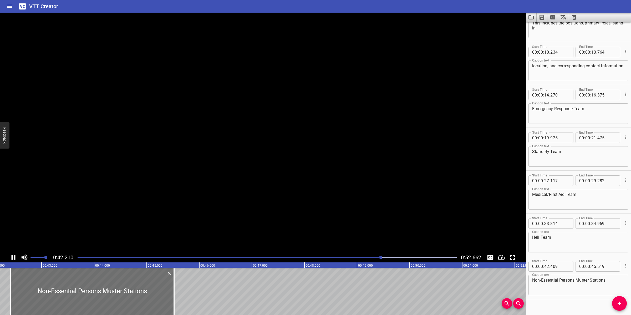
scroll to position [117, 0]
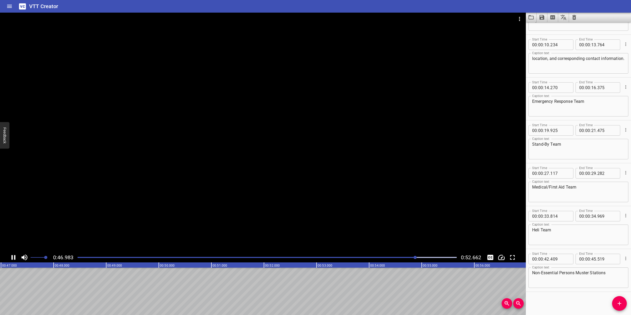
click at [288, 153] on div at bounding box center [263, 133] width 526 height 240
click at [618, 300] on icon "Add Cue" at bounding box center [619, 303] width 6 height 6
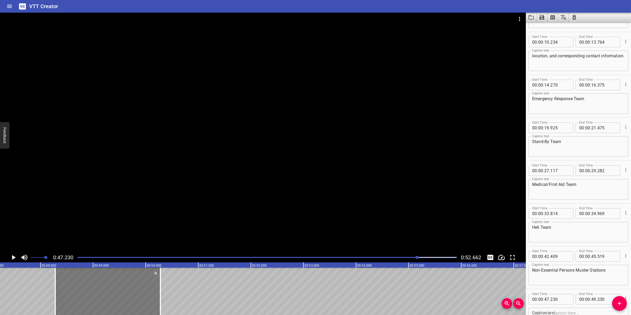
drag, startPoint x: 70, startPoint y: 292, endPoint x: 125, endPoint y: 285, distance: 55.6
click at [125, 285] on div at bounding box center [107, 291] width 105 height 47
type input "48"
type input "285"
type input "50"
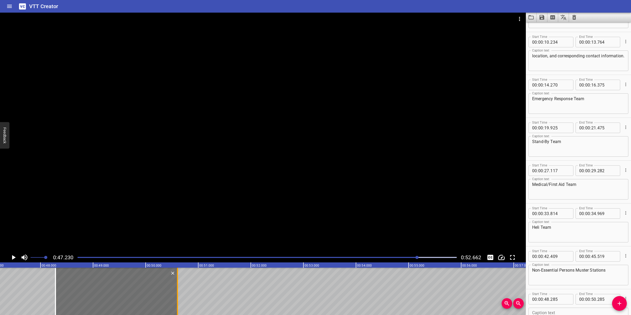
drag, startPoint x: 161, startPoint y: 289, endPoint x: 177, endPoint y: 289, distance: 16.8
click at [177, 289] on div at bounding box center [177, 291] width 1 height 47
type input "605"
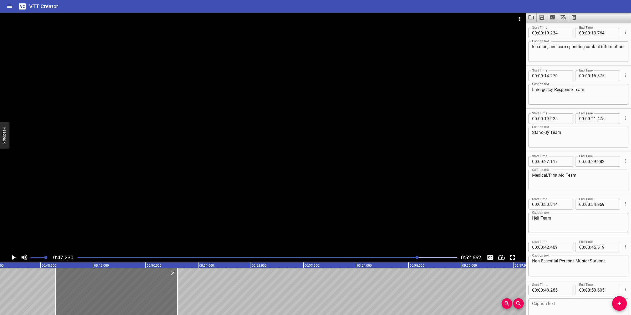
scroll to position [160, 0]
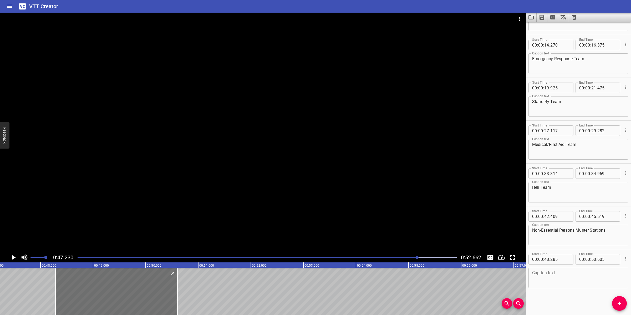
click at [557, 280] on textarea at bounding box center [578, 277] width 93 height 15
paste textarea "Lifeboat Muster Stations"
type textarea "Lifeboat Muster Stations"
drag, startPoint x: 282, startPoint y: 188, endPoint x: 308, endPoint y: 196, distance: 26.4
click at [282, 188] on div at bounding box center [263, 133] width 526 height 240
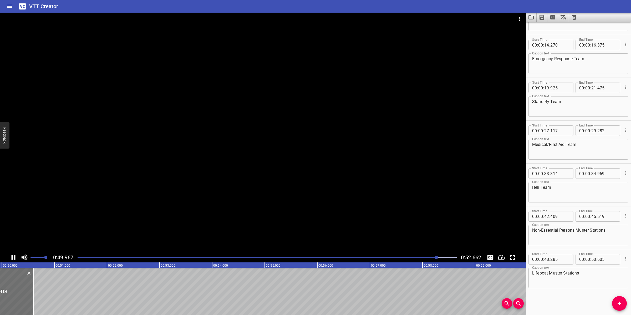
scroll to position [0, 2628]
click at [308, 190] on div at bounding box center [263, 133] width 526 height 240
click at [262, 190] on div at bounding box center [263, 133] width 526 height 240
click at [281, 167] on div at bounding box center [263, 133] width 526 height 240
click at [540, 22] on button "Save captions to file" at bounding box center [541, 17] width 11 height 9
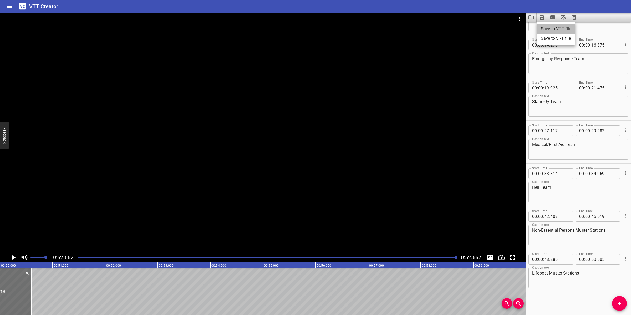
click at [551, 29] on li "Save to VTT file" at bounding box center [555, 28] width 39 height 9
